Goal: Task Accomplishment & Management: Manage account settings

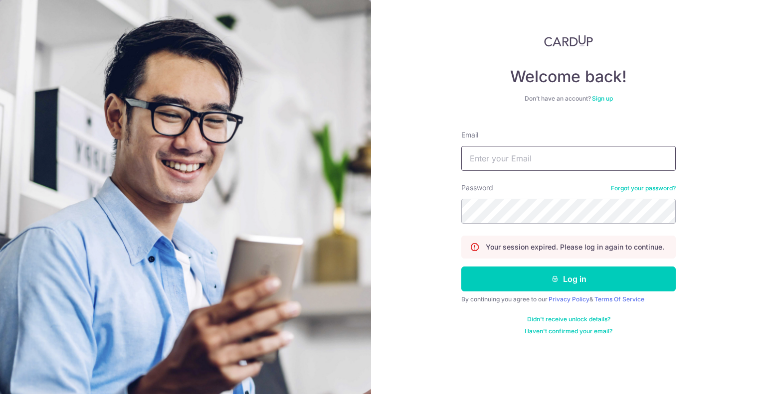
click at [522, 161] on input "Email" at bounding box center [568, 158] width 214 height 25
type input "mrxpaw@gmail.com"
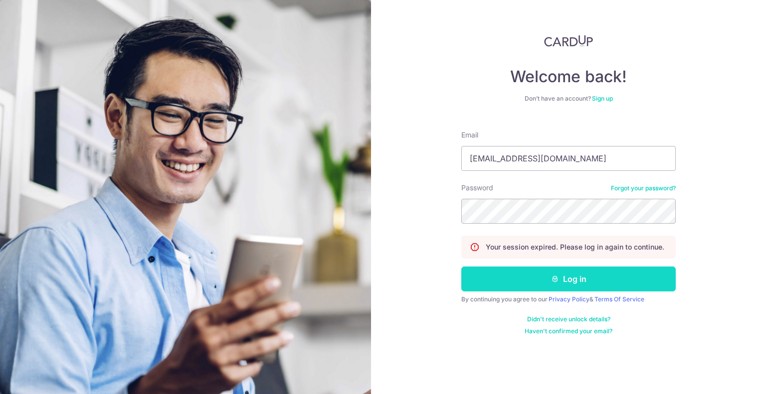
click at [582, 281] on button "Log in" at bounding box center [568, 279] width 214 height 25
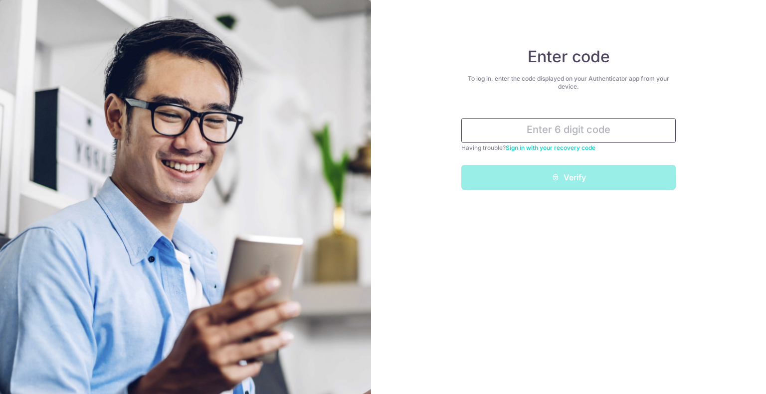
drag, startPoint x: 547, startPoint y: 128, endPoint x: 620, endPoint y: 57, distance: 101.5
click at [575, 99] on div "Enter code To log in, enter the code displayed on your Authenticator app from y…" at bounding box center [568, 118] width 214 height 143
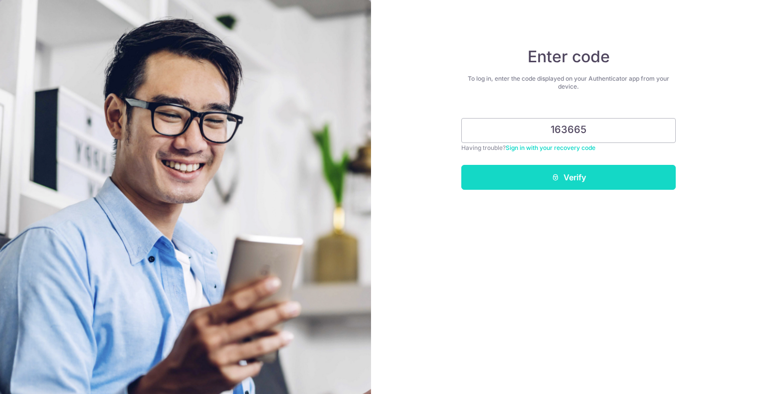
type input "163665"
click at [594, 171] on button "Verify" at bounding box center [568, 177] width 214 height 25
